Goal: Communication & Community: Answer question/provide support

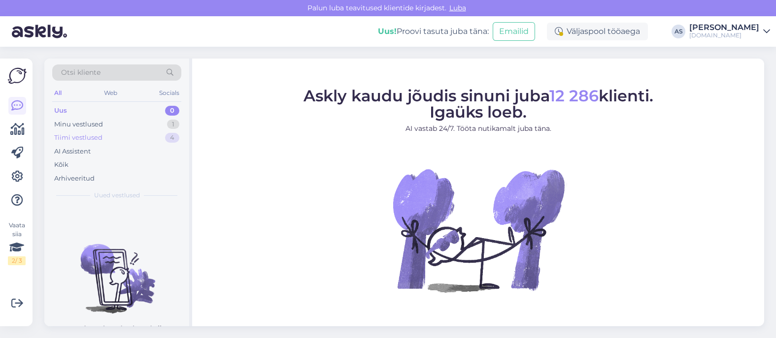
click at [129, 135] on div "Tiimi vestlused 4" at bounding box center [116, 138] width 129 height 14
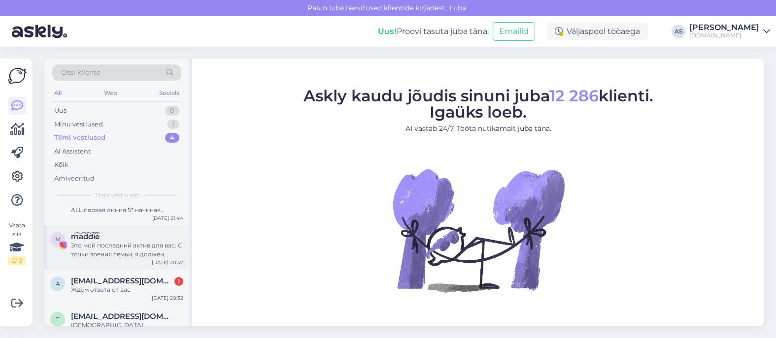
scroll to position [38, 0]
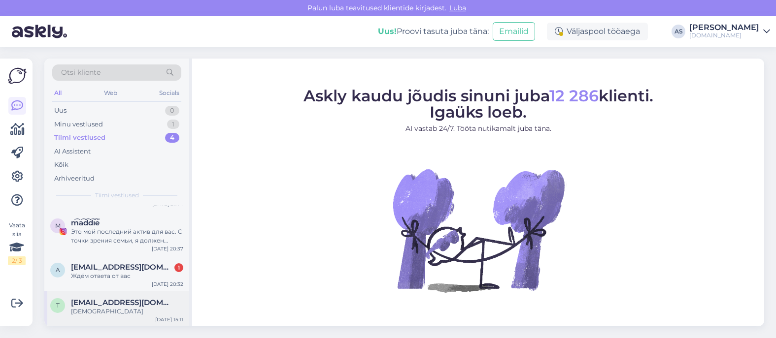
click at [139, 306] on span "[EMAIL_ADDRESS][DOMAIN_NAME]" at bounding box center [122, 303] width 102 height 9
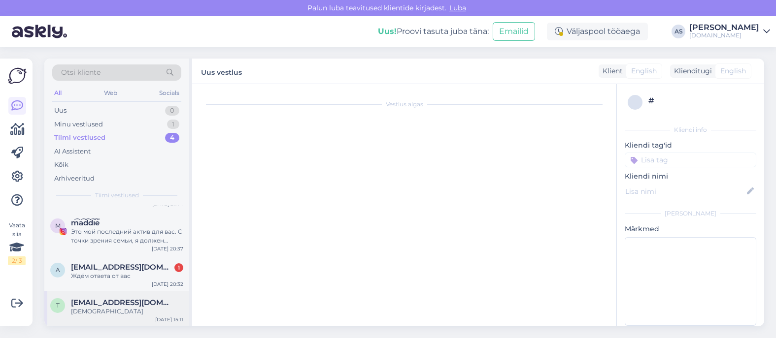
scroll to position [554, 0]
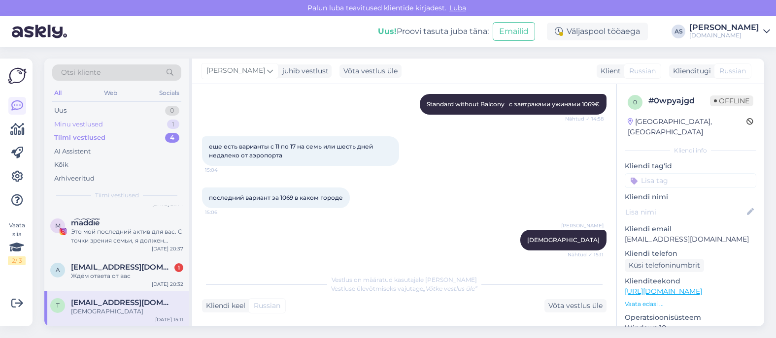
click at [131, 129] on div "Minu vestlused 1" at bounding box center [116, 125] width 129 height 14
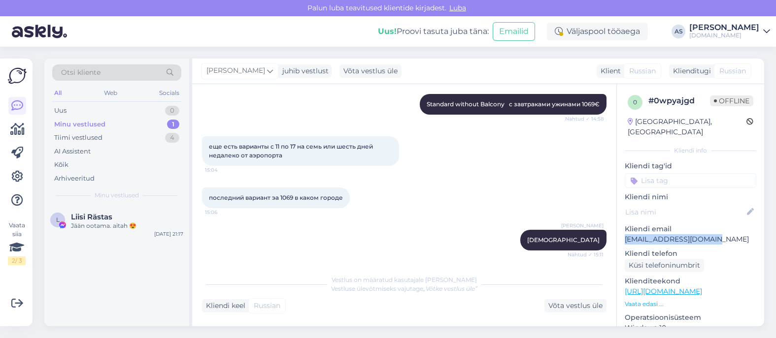
drag, startPoint x: 707, startPoint y: 233, endPoint x: 623, endPoint y: 231, distance: 83.8
click at [623, 231] on div "0 # 0wpyajgd Offline [GEOGRAPHIC_DATA], [GEOGRAPHIC_DATA] info Kliendi tag'id K…" at bounding box center [690, 291] width 147 height 415
click at [99, 228] on div "Jään ootama. aitah 😍" at bounding box center [127, 226] width 112 height 9
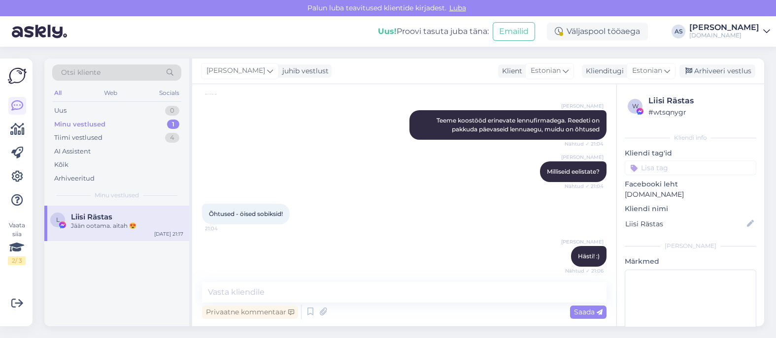
scroll to position [836, 0]
